Goal: Use online tool/utility: Use online tool/utility

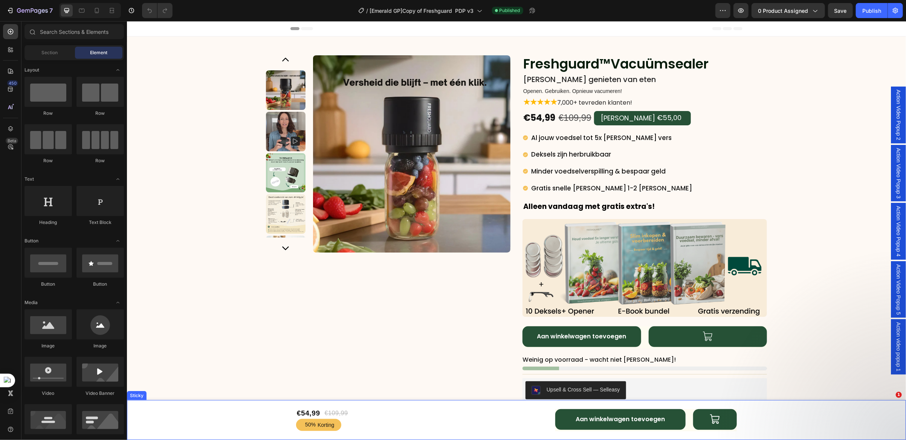
click at [205, 414] on div "€54,99 Product Price Product Price €109,99 Product Price Product Price Row 50% …" at bounding box center [516, 420] width 779 height 40
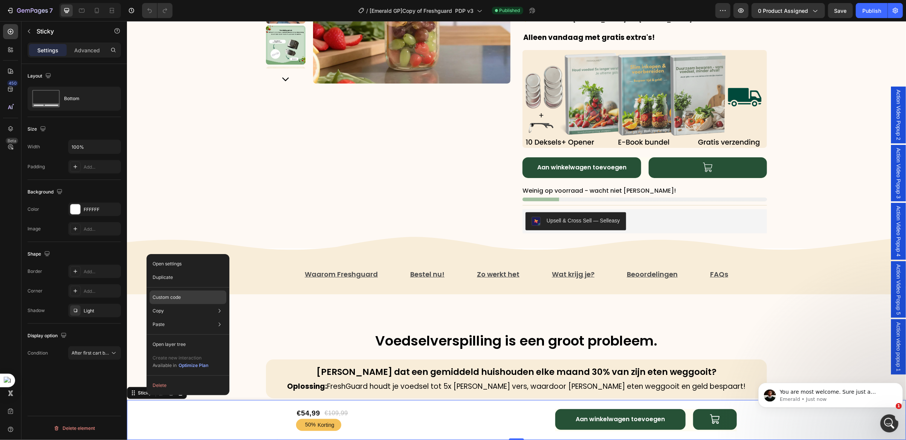
click at [174, 299] on p "Custom code" at bounding box center [167, 297] width 28 height 7
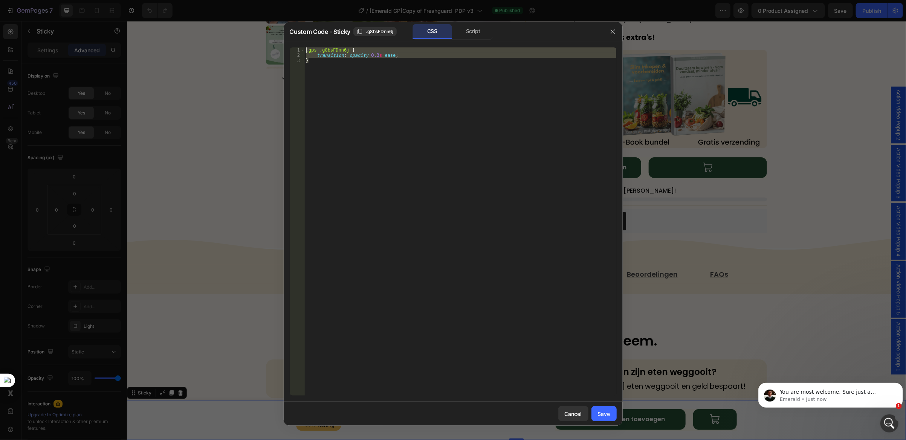
drag, startPoint x: 314, startPoint y: 66, endPoint x: 306, endPoint y: 48, distance: 19.7
click at [306, 48] on div ".gps .g8bsFDnn6j { transition : opacity 0.3 s ease ; }" at bounding box center [460, 226] width 312 height 359
click at [468, 31] on div "Script" at bounding box center [474, 31] width 40 height 15
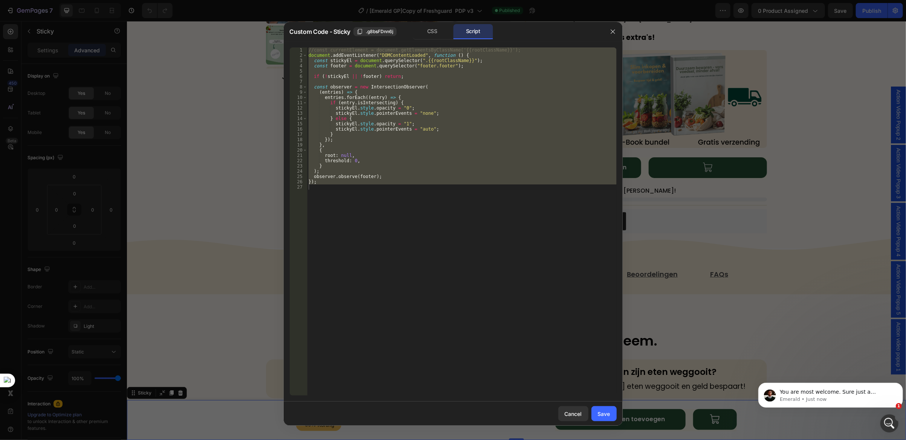
type textarea "});"
click at [367, 205] on div "//const currentElement = document.getElementsByClassName('{{rootClassName}}'); …" at bounding box center [462, 221] width 310 height 348
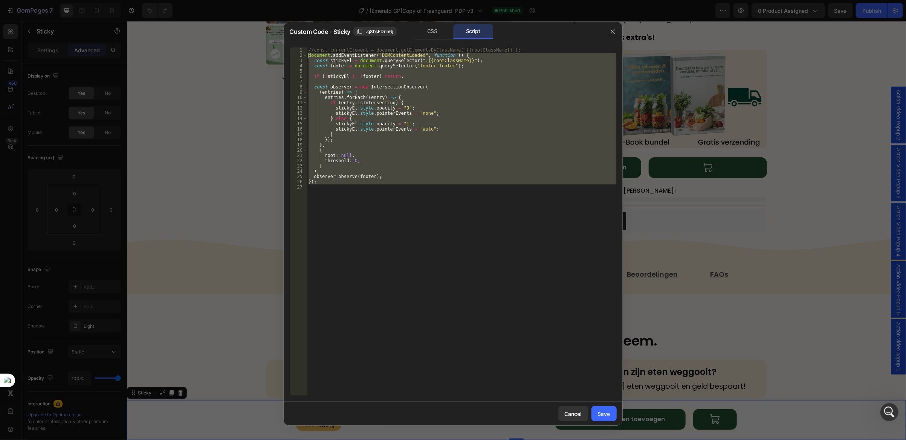
drag, startPoint x: 327, startPoint y: 190, endPoint x: 307, endPoint y: 54, distance: 137.5
click at [307, 54] on div "1 2 3 4 5 6 7 8 9 10 11 12 13 14 15 16 17 18 19 20 21 22 23 24 25 26 27 //const…" at bounding box center [453, 221] width 327 height 348
type textarea "document.addEventListener("DOMContentLoaded", function () { const stickyEl = do…"
